Goal: Task Accomplishment & Management: Manage account settings

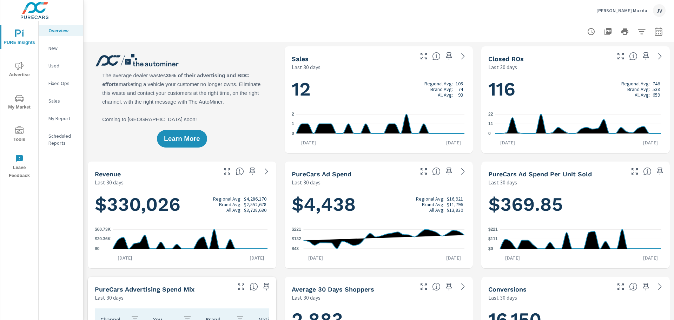
drag, startPoint x: 18, startPoint y: 134, endPoint x: 21, endPoint y: 126, distance: 9.0
click at [18, 134] on icon "nav menu" at bounding box center [19, 130] width 8 height 8
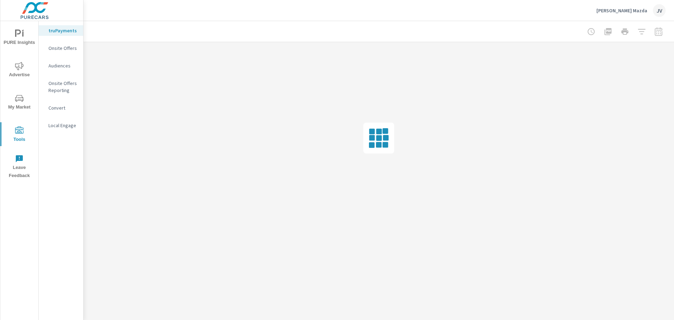
click at [60, 47] on p "Onsite Offers" at bounding box center [62, 48] width 29 height 7
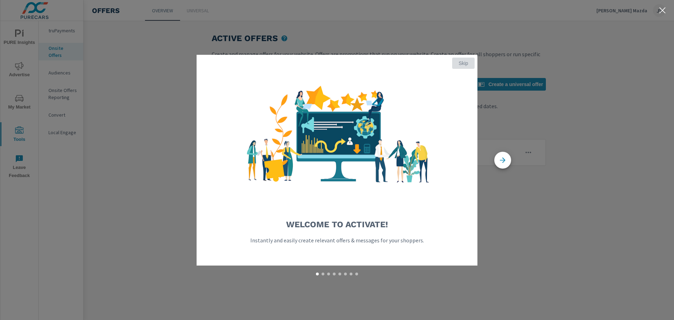
click at [466, 61] on span "Skip" at bounding box center [463, 63] width 17 height 6
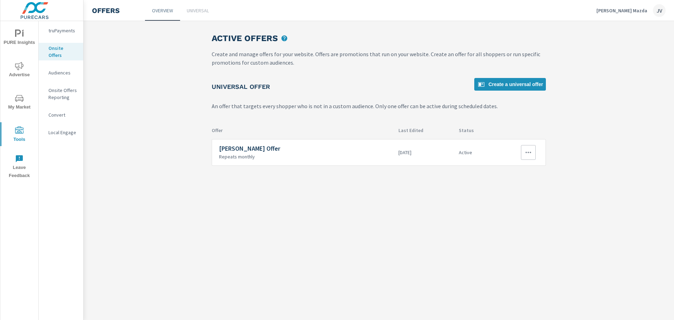
click at [523, 152] on button "button" at bounding box center [528, 152] width 15 height 15
click at [500, 168] on link "Edit" at bounding box center [516, 168] width 39 height 17
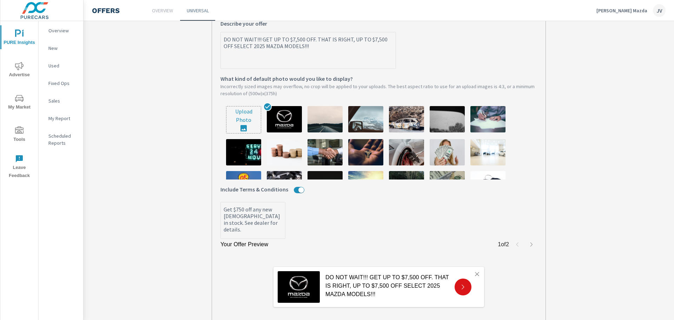
scroll to position [104, 0]
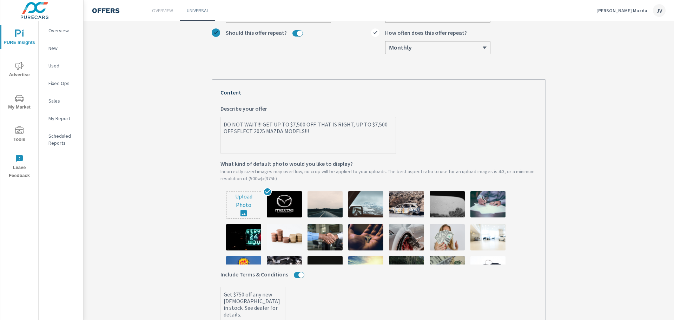
drag, startPoint x: 298, startPoint y: 134, endPoint x: 213, endPoint y: 124, distance: 85.9
click at [213, 124] on div "Your Offer Preview 1 of 2 DO NOT WAIT!!! GET UP TO $7,500 OFF. THAT IS RIGHT, U…" at bounding box center [379, 245] width 334 height 333
type textarea "x"
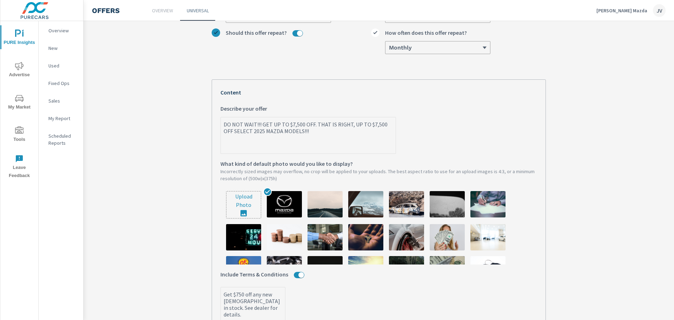
click at [298, 134] on textarea "DO NOT WAIT!!! GET UP TO $7,500 OFF. THAT IS RIGHT, UP TO $7,500 OFF SELECT 202…" at bounding box center [308, 135] width 175 height 35
paste textarea "🚨BREAKING NEWS🚨 Management just approved the [DATE] Sale EXTENSION!!!! 🤩🥳 $7,50…"
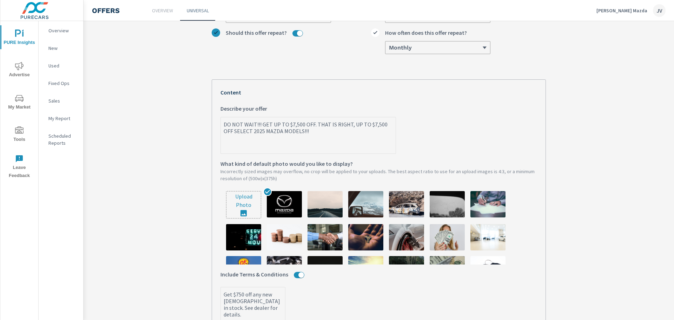
type textarea "🚨BREAKING NEWS🚨 Management just approved the [DATE] Sale EXTENSION!!!! 🤩🥳 $7,50…"
type textarea "x"
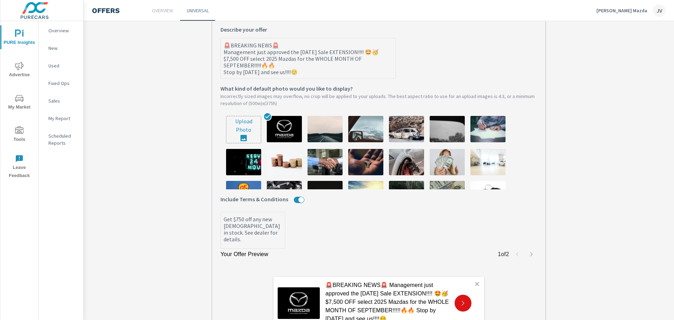
scroll to position [73, 0]
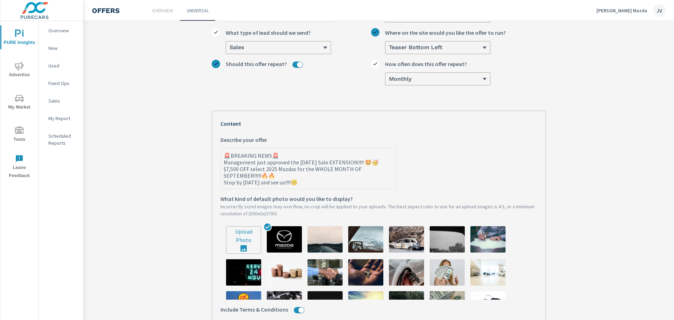
click at [282, 158] on textarea "🚨BREAKING NEWS🚨 Management just approved the [DATE] Sale EXTENSION!!!! 🤩🥳 $7,50…" at bounding box center [308, 169] width 175 height 39
click at [383, 166] on textarea "🚨BREAKING NEWS🚨 Management just approved the [DATE] Sale EXTENSION!!!! 🤩🥳 $7,50…" at bounding box center [308, 169] width 175 height 39
type textarea "🚨BREAKING NEWS🚨 Management just approved the [DATE] Sale EXTENSION!!!! 🤩 $7,500…"
type textarea "x"
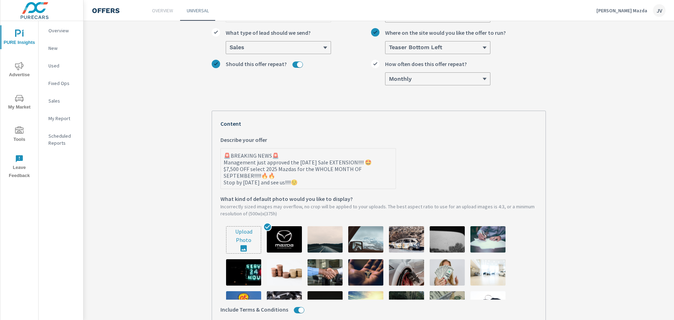
type textarea "🚨BREAKING NEWS🚨 Management just approved the [DATE] Sale EXTENSION!!!! $7,500 O…"
type textarea "x"
type textarea "🚨BREAKING NEWS🚨 Management just approved the [DATE] Sale EXTENSION!!!! $7,500 O…"
type textarea "x"
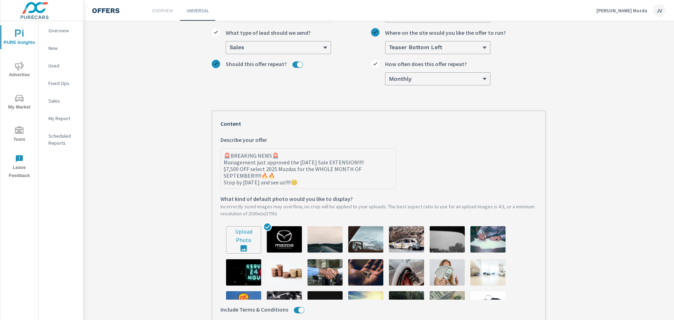
type textarea "x"
click at [221, 173] on textarea "🚨BREAKING NEWS🚨 Management just approved the [DATE] Sale EXTENSION!!!! $7,500 O…" at bounding box center [308, 169] width 175 height 39
type textarea "🚨BREAKING NEWS🚨 Management just approved the [DATE] Sale EXTENSION!!!!$7,500 OF…"
type textarea "x"
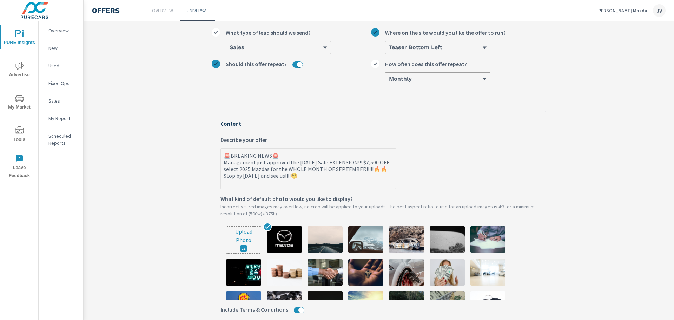
type textarea "🚨BREAKING NEWS🚨 Management just approved the [DATE] Sale EXTENSION!!!! $7,500 O…"
type textarea "x"
click at [385, 171] on textarea "🚨BREAKING NEWS🚨 Management just approved the [DATE] Sale EXTENSION!!!! $7,500 O…" at bounding box center [308, 169] width 175 height 39
type textarea "🚨BREAKING NEWS🚨 Management just approved the [DATE] Sale EXTENSION!!!! $7,500 O…"
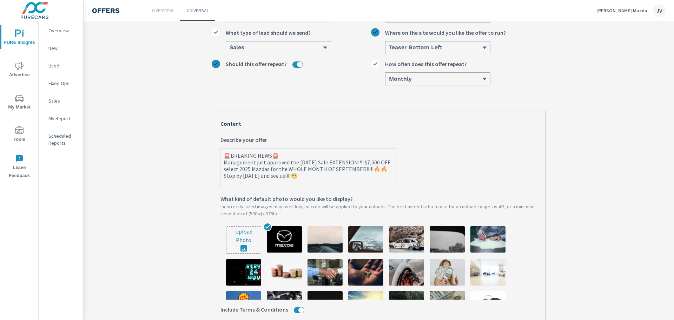
type textarea "x"
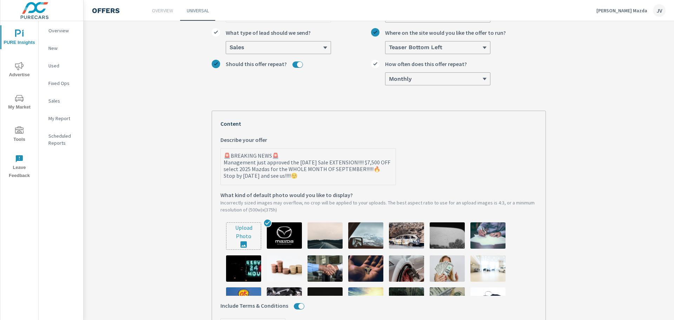
click at [386, 172] on textarea "🚨BREAKING NEWS🚨 Management just approved the [DATE] Sale EXTENSION!!!! $7,500 O…" at bounding box center [308, 167] width 175 height 35
type textarea "🚨BREAKING NEWS🚨 Management just approved the [DATE] Sale EXTENSION!!!! $7,500 O…"
type textarea "x"
drag, startPoint x: 299, startPoint y: 178, endPoint x: 293, endPoint y: 178, distance: 6.0
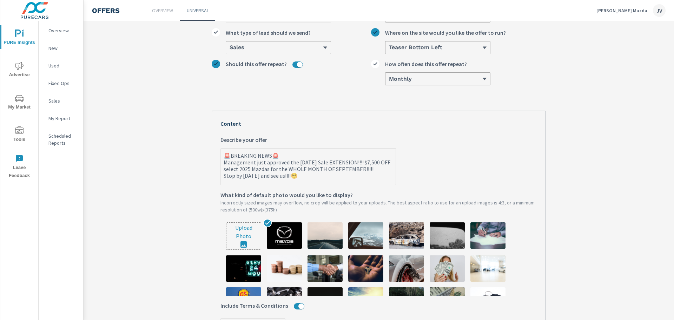
click at [293, 178] on textarea "🚨BREAKING NEWS🚨 Management just approved the [DATE] Sale EXTENSION!!!! $7,500 O…" at bounding box center [308, 167] width 175 height 35
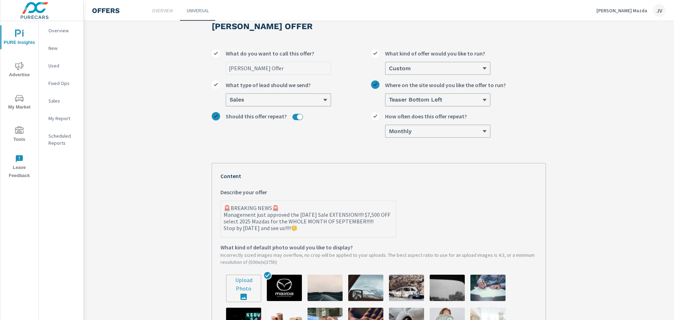
scroll to position [0, 0]
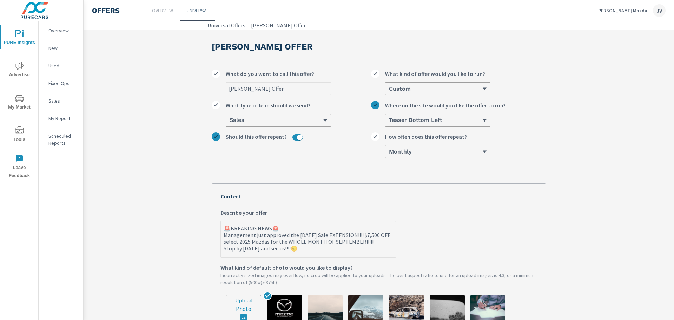
click at [366, 237] on textarea "🚨BREAKING NEWS🚨 Management just approved the [DATE] Sale EXTENSION!!!! $7,500 O…" at bounding box center [308, 239] width 175 height 35
type textarea "🚨BREAKING NEWS🚨 Management just approved the [DATE] Sale EXTENSION!!!! u$7,500 …"
type textarea "x"
type textarea "🚨BREAKING NEWS🚨 Management just approved the [DATE] Sale EXTENSION!!!! up$7,500…"
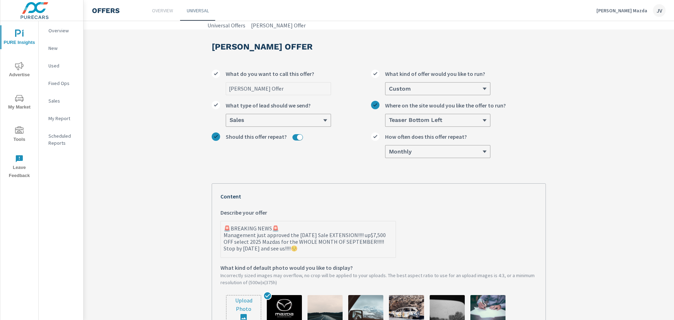
type textarea "x"
type textarea "🚨BREAKING NEWS🚨 Management just approved the [DATE] Sale EXTENSION!!!! up $7,50…"
type textarea "x"
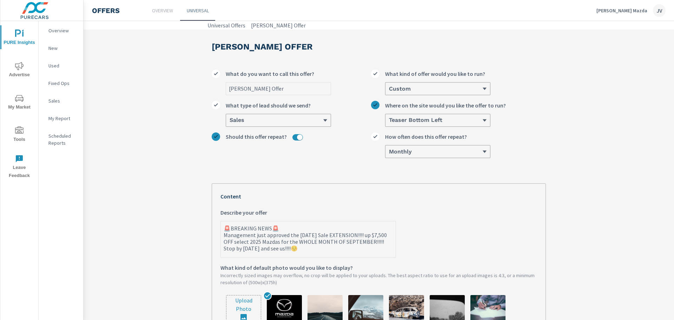
type textarea "🚨BREAKING NEWS🚨 Management just approved the [DATE] Sale EXTENSION!!!! up t$7,5…"
type textarea "x"
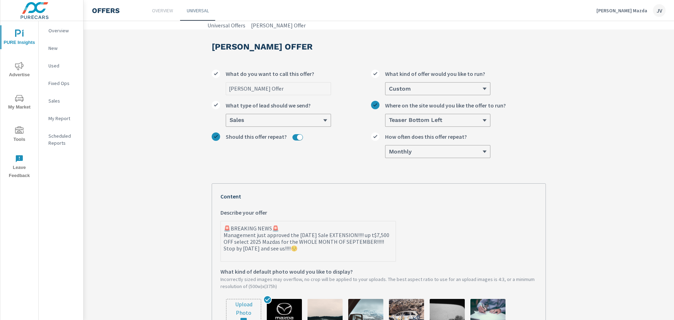
type textarea "🚨BREAKING NEWS🚨 Management just approved the [DATE] Sale EXTENSION!!!! up $7,50…"
type textarea "x"
type textarea "🚨BREAKING NEWS🚨 Management just approved the [DATE] Sale EXTENSION!!!! up$7,500…"
type textarea "x"
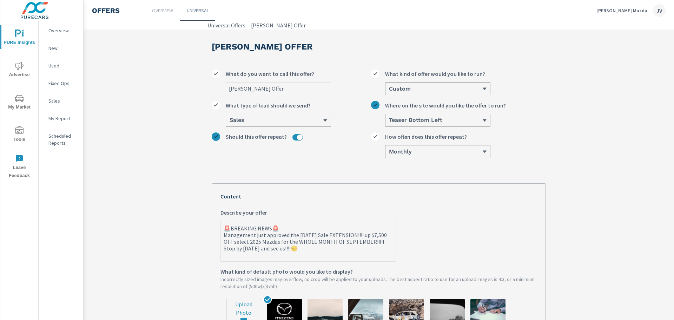
type textarea "x"
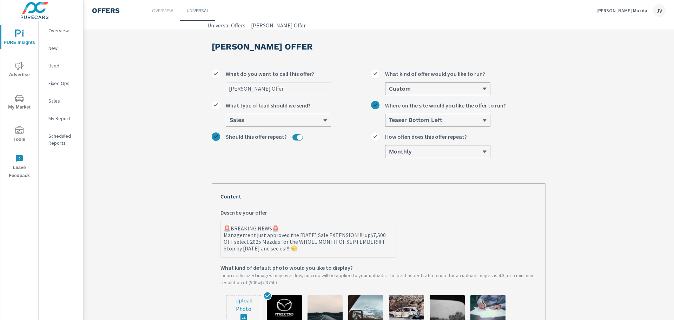
type textarea "🚨BREAKING NEWS🚨 Management just approved the [DATE] Sale EXTENSION!!!! u$7,500 …"
type textarea "x"
type textarea "🚨BREAKING NEWS🚨 Management just approved the [DATE] Sale EXTENSION!!!! $7,500 O…"
type textarea "x"
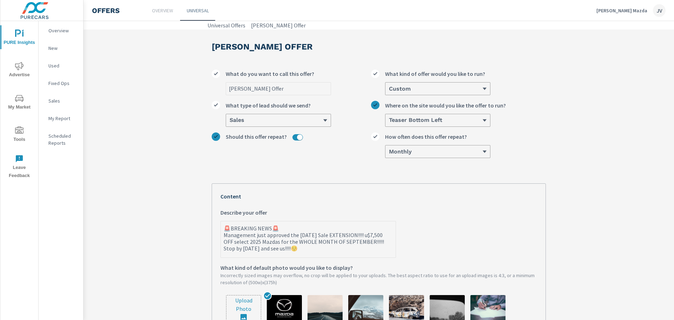
type textarea "x"
type textarea "🚨BREAKING NEWS🚨 Management just approved the [DATE] Sale EXTENSION!!!! U$7,500 …"
type textarea "x"
type textarea "🚨BREAKING NEWS🚨 Management just approved the [DATE] Sale EXTENSION!!!! UP$7,500…"
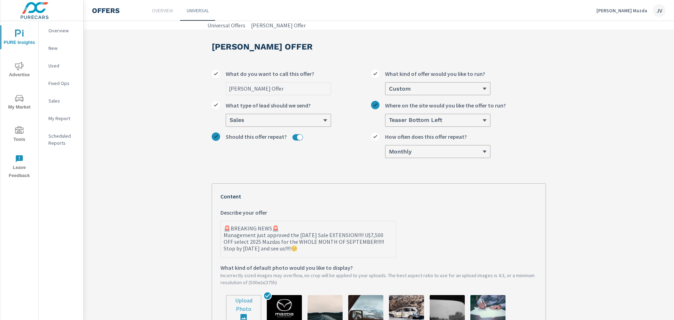
type textarea "x"
type textarea "🚨BREAKING NEWS🚨 Management just approved the [DATE] Sale EXTENSION!!!! UP $7,50…"
type textarea "x"
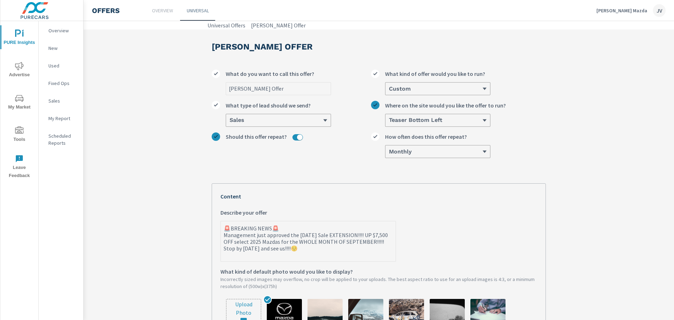
type textarea "🚨BREAKING NEWS🚨 Management just approved the [DATE] Sale EXTENSION!!!! UP T$7,5…"
type textarea "x"
type textarea "🚨BREAKING NEWS🚨 Management just approved the [DATE] Sale EXTENSION!!!! UP TO$7,…"
type textarea "x"
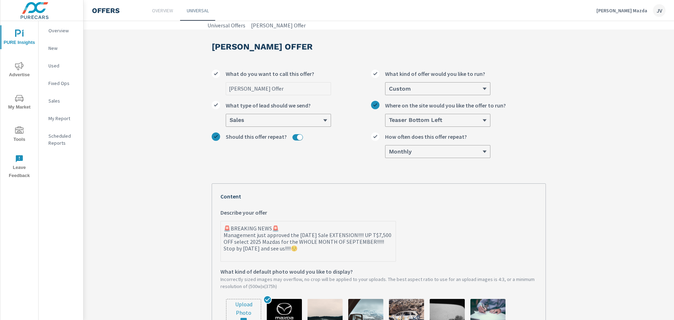
type textarea "x"
type textarea "🚨BREAKING NEWS🚨 Management just approved the [DATE] Sale EXTENSION!!!! UP TO $7…"
type textarea "x"
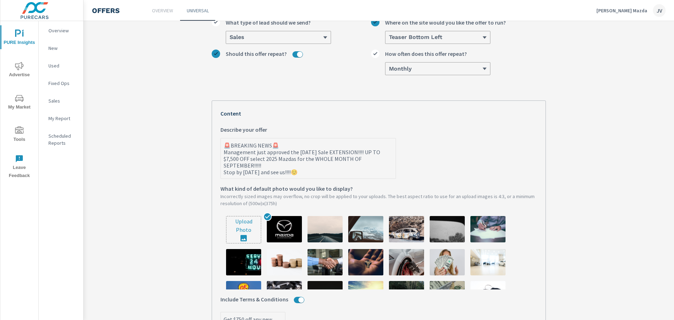
scroll to position [70, 0]
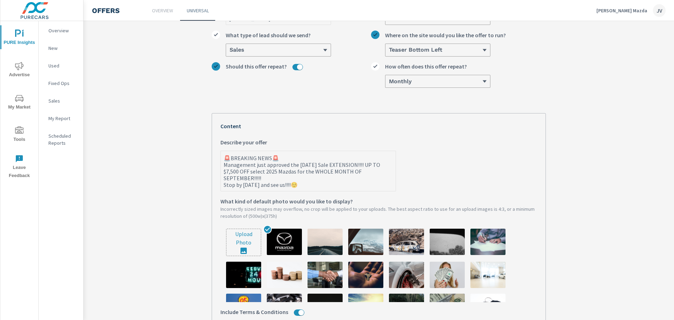
drag, startPoint x: 300, startPoint y: 185, endPoint x: 226, endPoint y: 188, distance: 73.8
click at [221, 190] on textarea "🚨BREAKING NEWS🚨 Management just approved the [DATE] Sale EXTENSION!!!! UP TO $7…" at bounding box center [308, 171] width 175 height 39
type textarea "🚨BREAKING NEWS🚨 Management just approved the [DATE] Sale EXTENSION!!!! UP TO $7…"
type textarea "x"
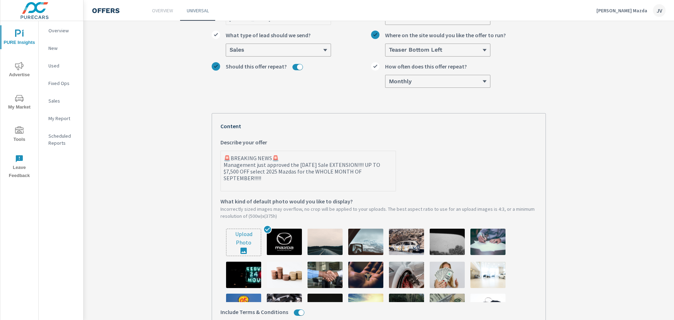
type textarea "🚨BREAKING NEWS🚨 Management just approved the [DATE] Sale EXTENSION!!!! UP TO $7…"
type textarea "x"
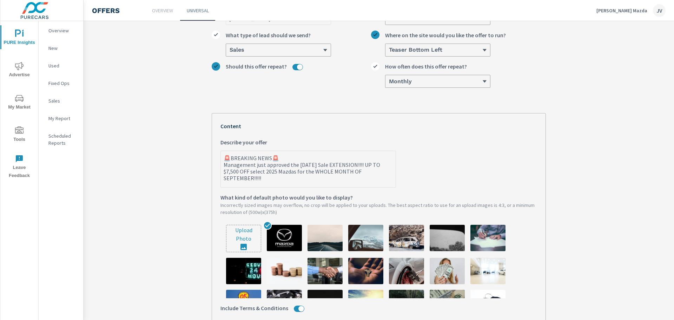
type textarea "🚨BREAKING NEWS🚨 Management just approved the [DATE] Sale EXTENSION!!!! UP TO $7…"
type textarea "x"
type textarea "🚨BREAKING NEWS🚨 Management just approved the [DATE] Sale EXTENSION!!!! UP TO $7…"
type textarea "x"
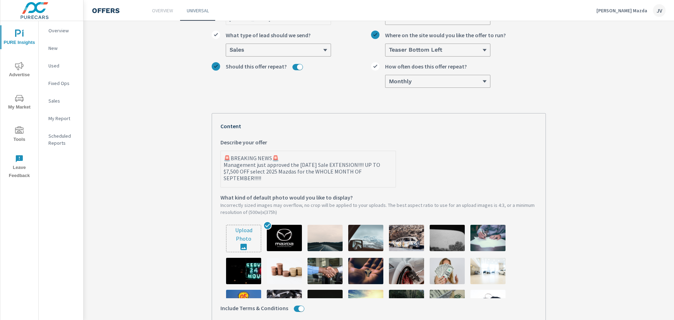
type textarea "x"
type textarea "🚨BREAKING NEWS🚨 Management just approved the [DATE] Sale EXTENSION!!!! UP TO $7…"
type textarea "x"
type textarea "🚨BREAKING NEWS🚨 Management just approved the [DATE] Sale EXTENSION!!!! UP TO $7…"
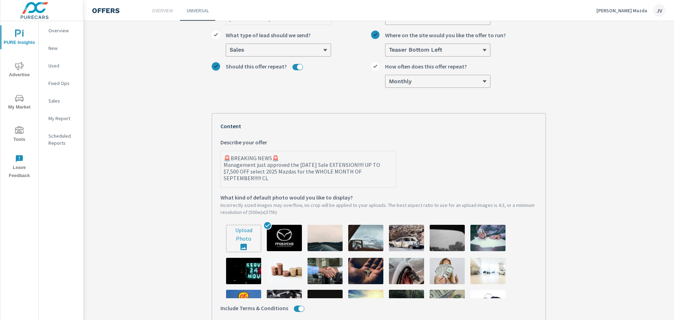
type textarea "x"
type textarea "🚨BREAKING NEWS🚨 Management just approved the [DATE] Sale EXTENSION!!!! UP TO $7…"
type textarea "x"
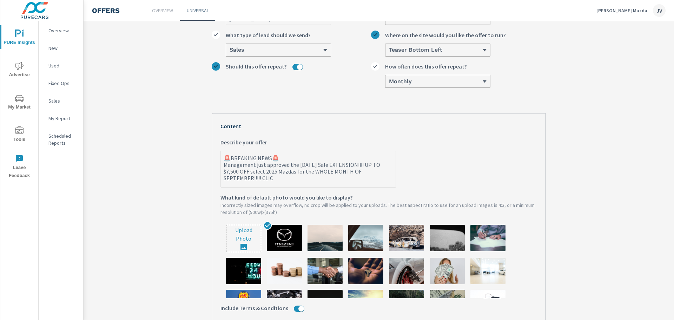
type textarea "🚨BREAKING NEWS🚨 Management just approved the [DATE] Sale EXTENSION!!!! UP TO $7…"
type textarea "x"
type textarea "🚨BREAKING NEWS🚨 Management just approved the [DATE] Sale EXTENSION!!!! UP TO $7…"
type textarea "x"
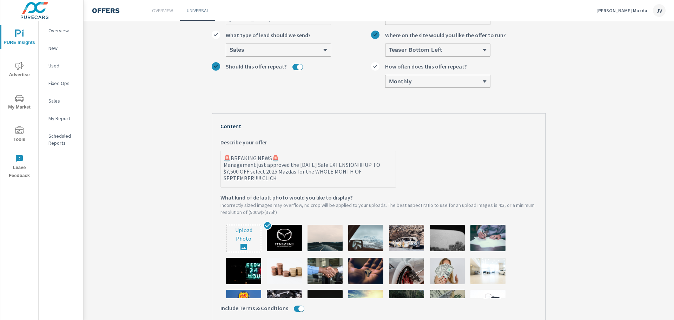
type textarea "x"
type textarea "🚨BREAKING NEWS🚨 Management just approved the [DATE] Sale EXTENSION!!!! UP TO $7…"
type textarea "x"
type textarea "🚨BREAKING NEWS🚨 Management just approved the [DATE] Sale EXTENSION!!!! UP TO $7…"
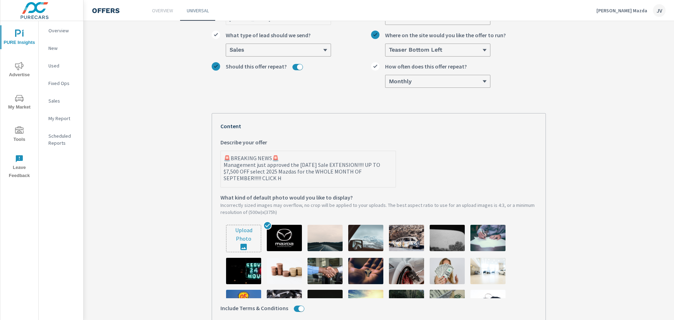
type textarea "x"
type textarea "🚨BREAKING NEWS🚨 Management just approved the [DATE] Sale EXTENSION!!!! UP TO $7…"
type textarea "x"
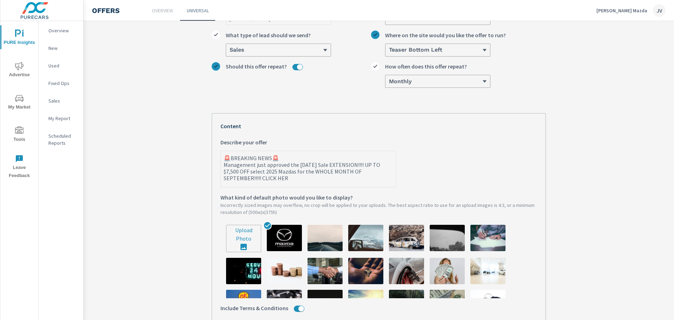
type textarea "🚨BREAKING NEWS🚨 Management just approved the [DATE] Sale EXTENSION!!!! UP TO $7…"
type textarea "x"
type textarea "🚨BREAKING NEWS🚨 Management just approved the [DATE] Sale EXTENSION!!!! UP TO $7…"
type textarea "x"
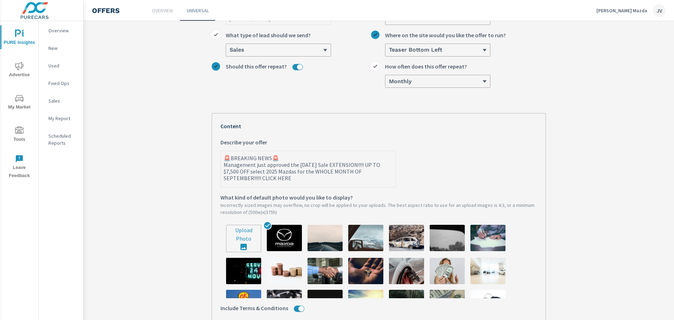
type textarea "x"
type textarea "🚨BREAKING NEWS🚨 Management just approved the [DATE] Sale EXTENSION!!!! UP TO $7…"
type textarea "x"
type textarea "🚨BREAKING NEWS🚨 Management just approved the [DATE] Sale EXTENSION!!!! UP TO $7…"
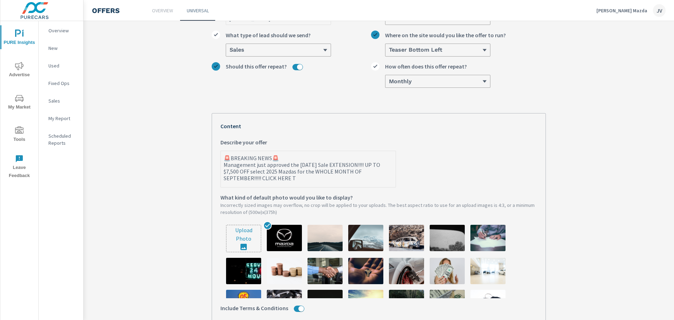
type textarea "x"
type textarea "🚨BREAKING NEWS🚨 Management just approved the [DATE] Sale EXTENSION!!!! UP TO $7…"
type textarea "x"
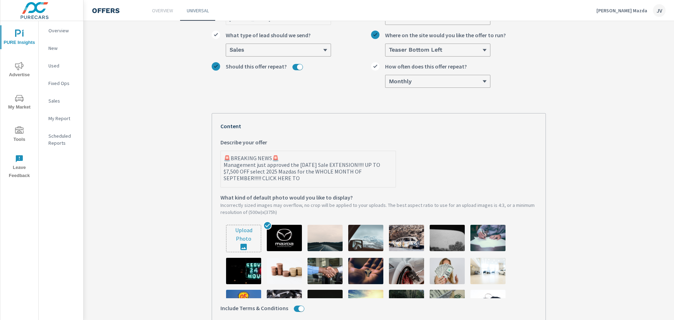
type textarea "🚨BREAKING NEWS🚨 Management just approved the [DATE] Sale EXTENSION!!!! UP TO $7…"
type textarea "x"
type textarea "🚨BREAKING NEWS🚨 Management just approved the [DATE] Sale EXTENSION!!!! UP TO $7…"
type textarea "x"
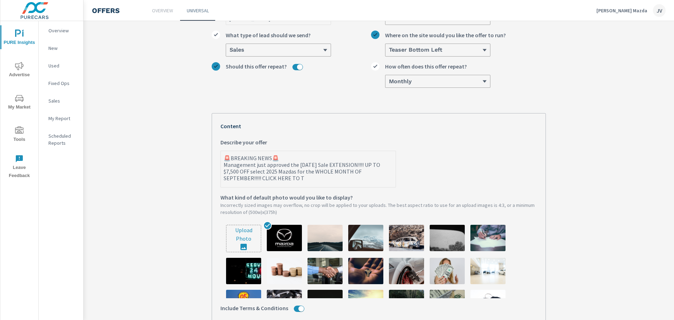
type textarea "x"
type textarea "🚨BREAKING NEWS🚨 Management just approved the [DATE] Sale EXTENSION!!!! UP TO $7…"
type textarea "x"
type textarea "🚨BREAKING NEWS🚨 Management just approved the [DATE] Sale EXTENSION!!!! UP TO $7…"
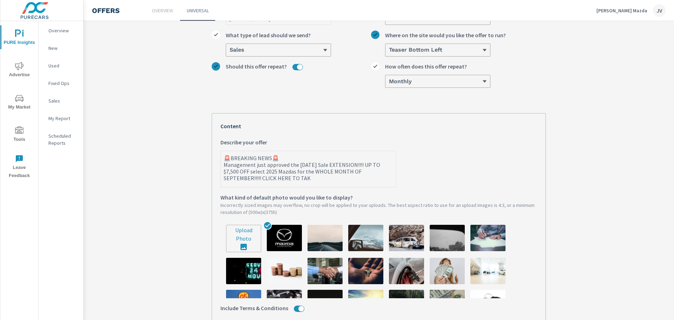
type textarea "x"
type textarea "🚨BREAKING NEWS🚨 Management just approved the [DATE] Sale EXTENSION!!!! UP TO $7…"
type textarea "x"
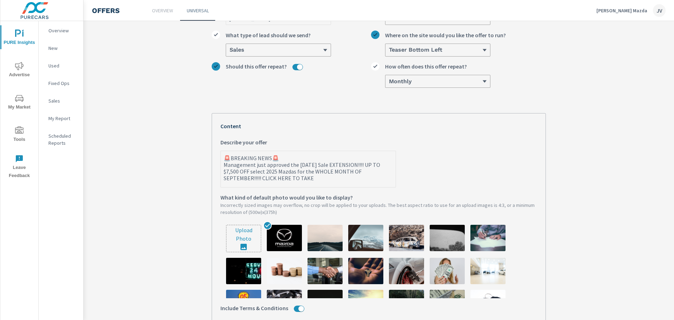
type textarea "🚨BREAKING NEWS🚨 Management just approved the [DATE] Sale EXTENSION!!!! UP TO $7…"
type textarea "x"
type textarea "🚨BREAKING NEWS🚨 Management just approved the [DATE] Sale EXTENSION!!!! UP TO $7…"
type textarea "x"
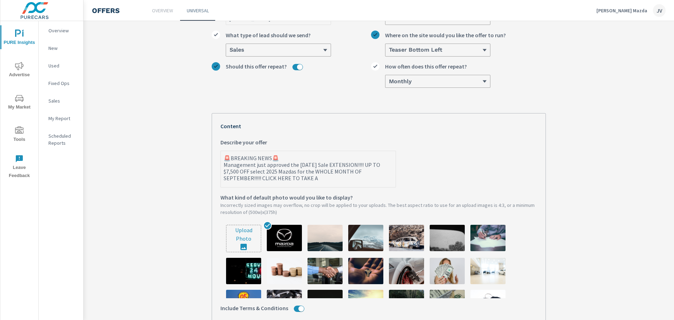
type textarea "x"
type textarea "🚨BREAKING NEWS🚨 Management just approved the [DATE] Sale EXTENSION!!!! UP TO $7…"
type textarea "x"
type textarea "🚨BREAKING NEWS🚨 Management just approved the [DATE] Sale EXTENSION!!!! UP TO $7…"
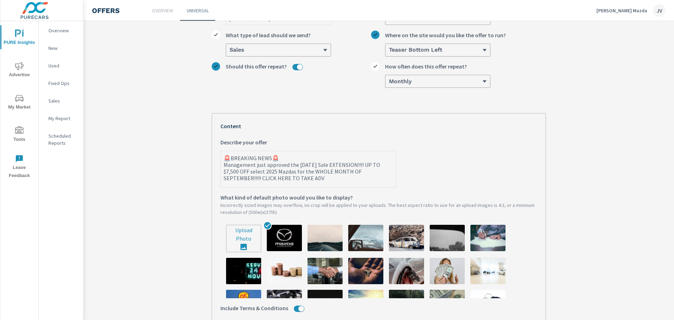
type textarea "x"
type textarea "🚨BREAKING NEWS🚨 Management just approved the [DATE] Sale EXTENSION!!!! UP TO $7…"
type textarea "x"
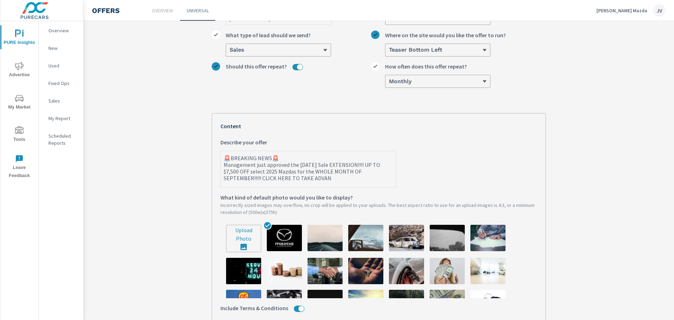
type textarea "🚨BREAKING NEWS🚨 Management just approved the [DATE] Sale EXTENSION!!!! UP TO $7…"
type textarea "x"
type textarea "🚨BREAKING NEWS🚨 Management just approved the [DATE] Sale EXTENSION!!!! UP TO $7…"
type textarea "x"
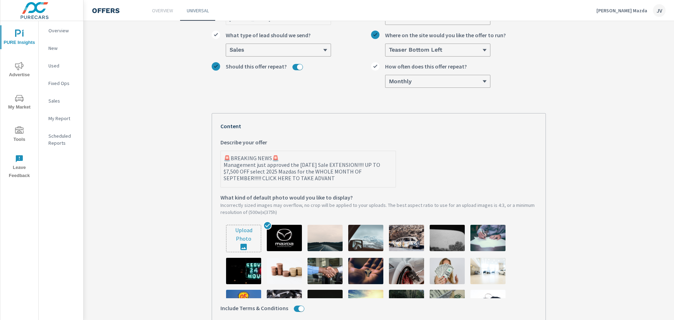
type textarea "x"
type textarea "🚨BREAKING NEWS🚨 Management just approved the [DATE] Sale EXTENSION!!!! UP TO $7…"
type textarea "x"
type textarea "🚨BREAKING NEWS🚨 Management just approved the [DATE] Sale EXTENSION!!!! UP TO $7…"
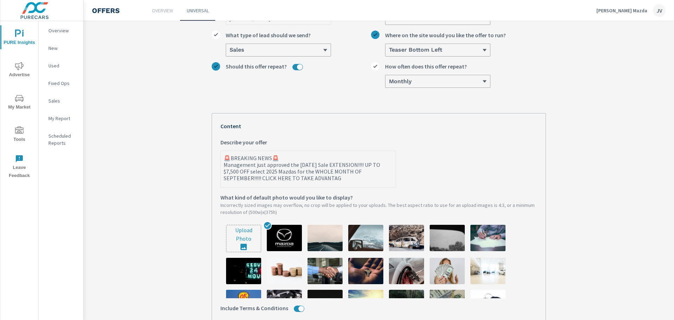
type textarea "x"
type textarea "🚨BREAKING NEWS🚨 Management just approved the [DATE] Sale EXTENSION!!!! UP TO $7…"
type textarea "x"
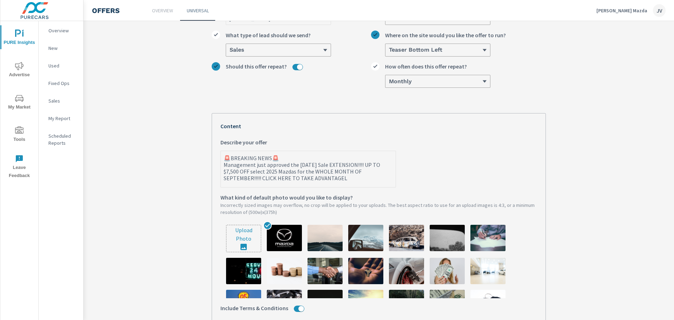
type textarea "🚨BREAKING NEWS🚨 Management just approved the [DATE] Sale EXTENSION!!!! UP TO $7…"
type textarea "x"
type textarea "🚨BREAKING NEWS🚨 Management just approved the [DATE] Sale EXTENSION!!!! UP TO $7…"
type textarea "x"
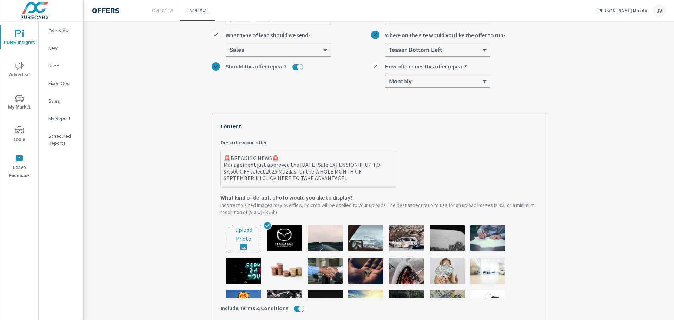
type textarea "x"
type textarea "🚨BREAKING NEWS🚨 Management just approved the [DATE] Sale EXTENSION!!!! UP TO $7…"
type textarea "x"
type textarea "🚨BREAKING NEWS🚨 Management just approved the [DATE] Sale EXTENSION!!!! UP TO $7…"
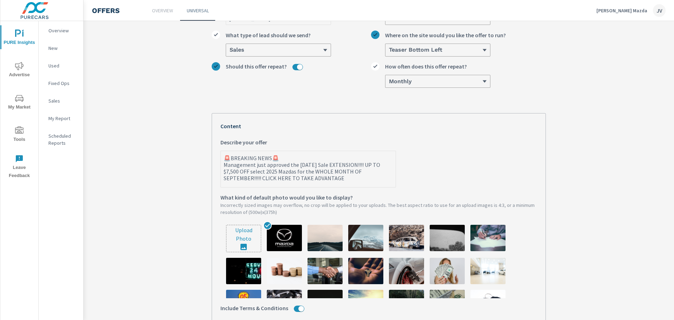
type textarea "x"
type textarea "🚨BREAKING NEWS🚨 Management just approved the [DATE] Sale EXTENSION!!!! UP TO $7…"
type textarea "x"
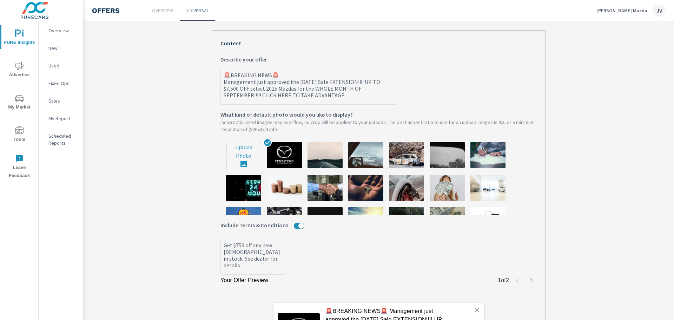
scroll to position [139, 0]
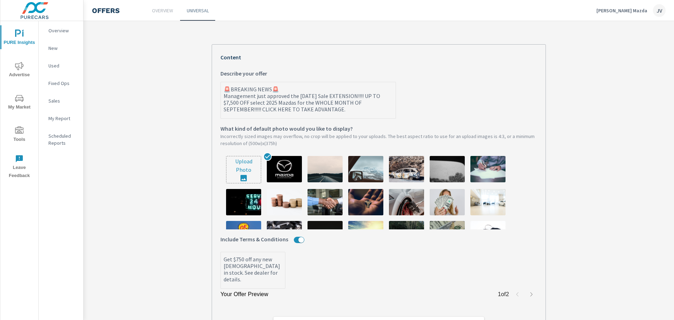
click at [260, 111] on textarea "🚨BREAKING NEWS🚨 Management just approved the [DATE] Sale EXTENSION!!!! UP TO $7…" at bounding box center [308, 100] width 175 height 35
type textarea "🚨BREAKING NEWS🚨 Management just approved the [DATE] Sale EXTENSION!!!! UP TO $7…"
type textarea "x"
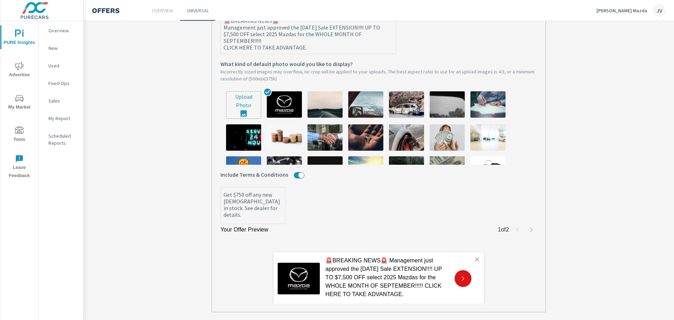
scroll to position [143, 0]
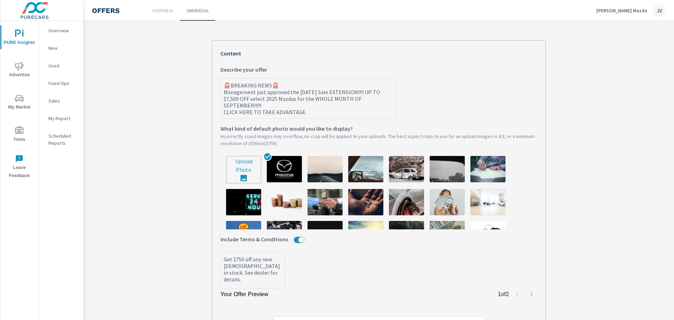
click at [221, 114] on textarea "🚨BREAKING NEWS🚨 Management just approved the [DATE] Sale EXTENSION!!!! UP TO $7…" at bounding box center [308, 98] width 175 height 39
type textarea "🚨BREAKING NEWS🚨 Management just approved the [DATE] Sale EXTENSION!!!! UP TO $7…"
type textarea "x"
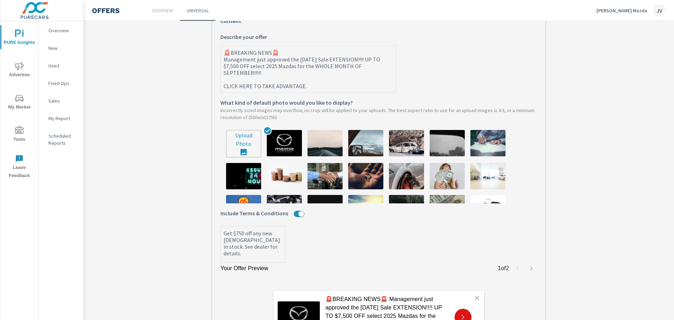
scroll to position [44, 0]
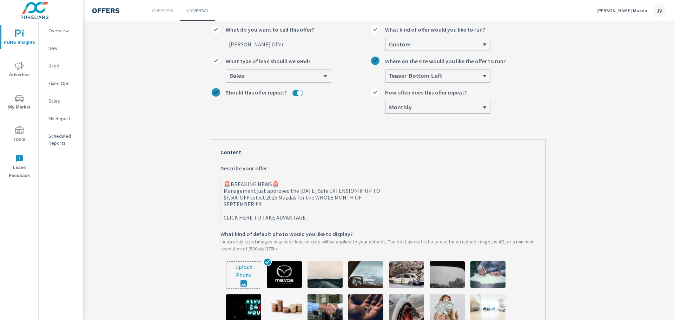
type textarea "🚨BREAKING NEWS🚨 Management just approved the [DATE] Sale EXTENSION!!!! UP TO $7…"
type textarea "x"
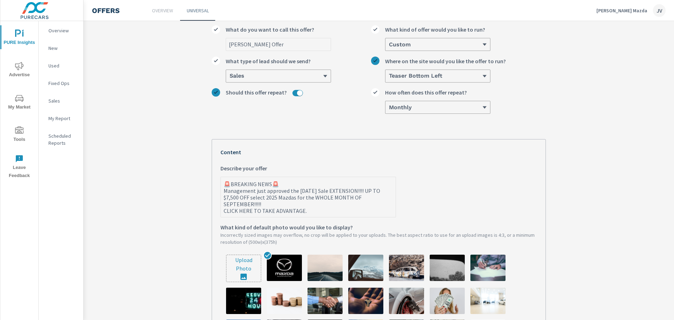
type textarea "🚨BREAKING NEWS🚨 Management just approved the [DATE] Sale EXTENSION!!!! UP TO $7…"
type textarea "x"
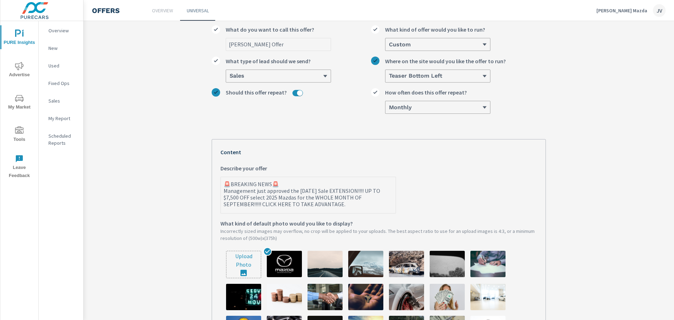
type textarea "🚨BREAKING NEWS🚨 Management just approved the [DATE] Sale EXTENSION!!!! UP TO $7…"
type textarea "x"
type textarea "🚨BREAKING NEWS🚨 Management just approved the [DATE] Sale EXTENSION!!!! UP TO $7…"
type textarea "x"
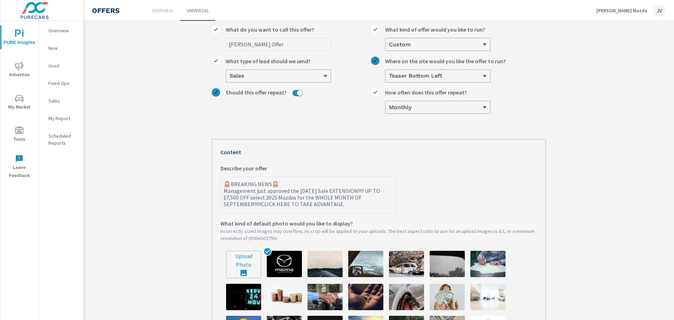
type textarea "x"
type textarea "🚨BREAKING NEWS🚨 Management just approved the [DATE] Sale EXTENSION!!!! UP TO $7…"
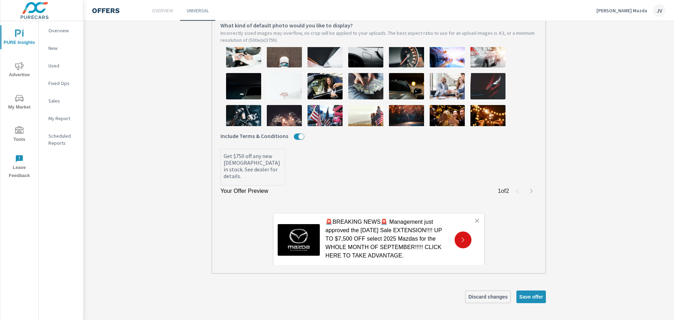
scroll to position [244, 0]
click at [534, 297] on span "Save offer" at bounding box center [531, 297] width 24 height 6
type textarea "x"
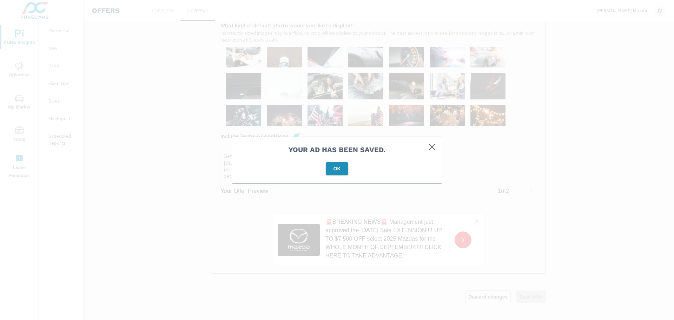
click at [341, 166] on span "OK" at bounding box center [337, 168] width 17 height 6
